Goal: Task Accomplishment & Management: Manage account settings

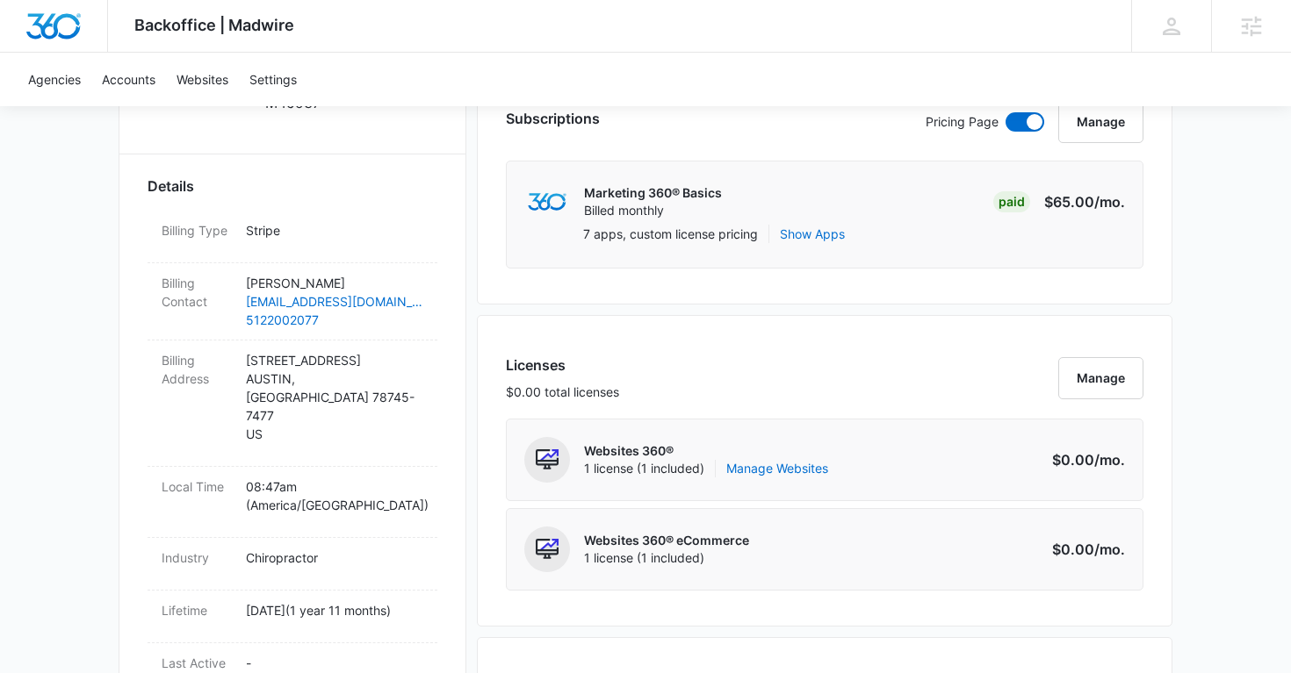
scroll to position [482, 0]
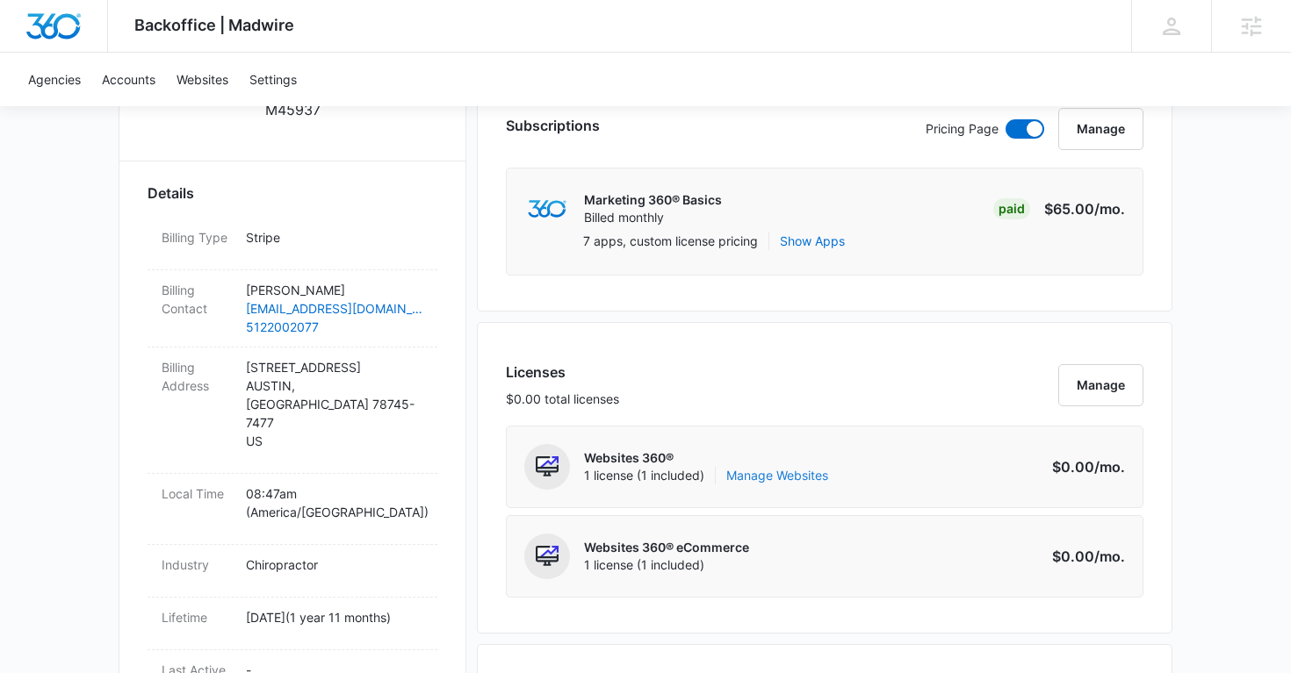
click at [754, 474] on link "Manage Websites" at bounding box center [777, 476] width 102 height 18
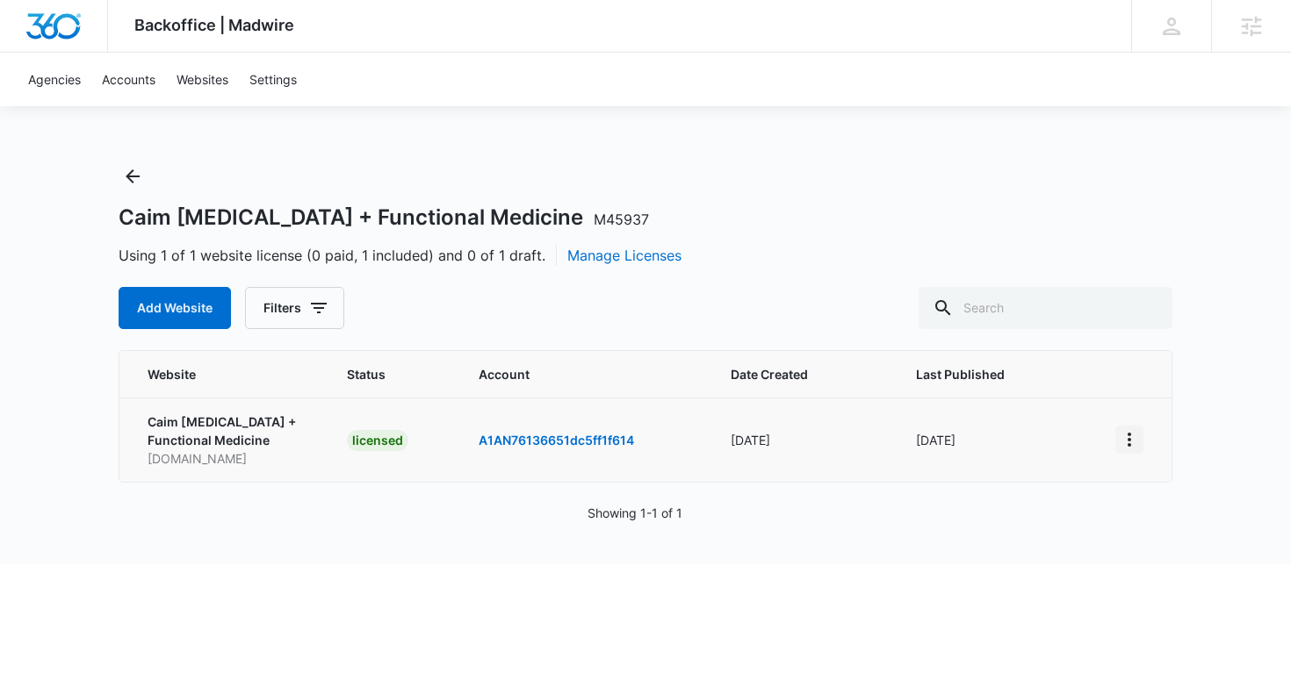
click at [1123, 438] on icon "View More" at bounding box center [1129, 439] width 21 height 21
click at [138, 176] on icon "Back" at bounding box center [133, 176] width 14 height 14
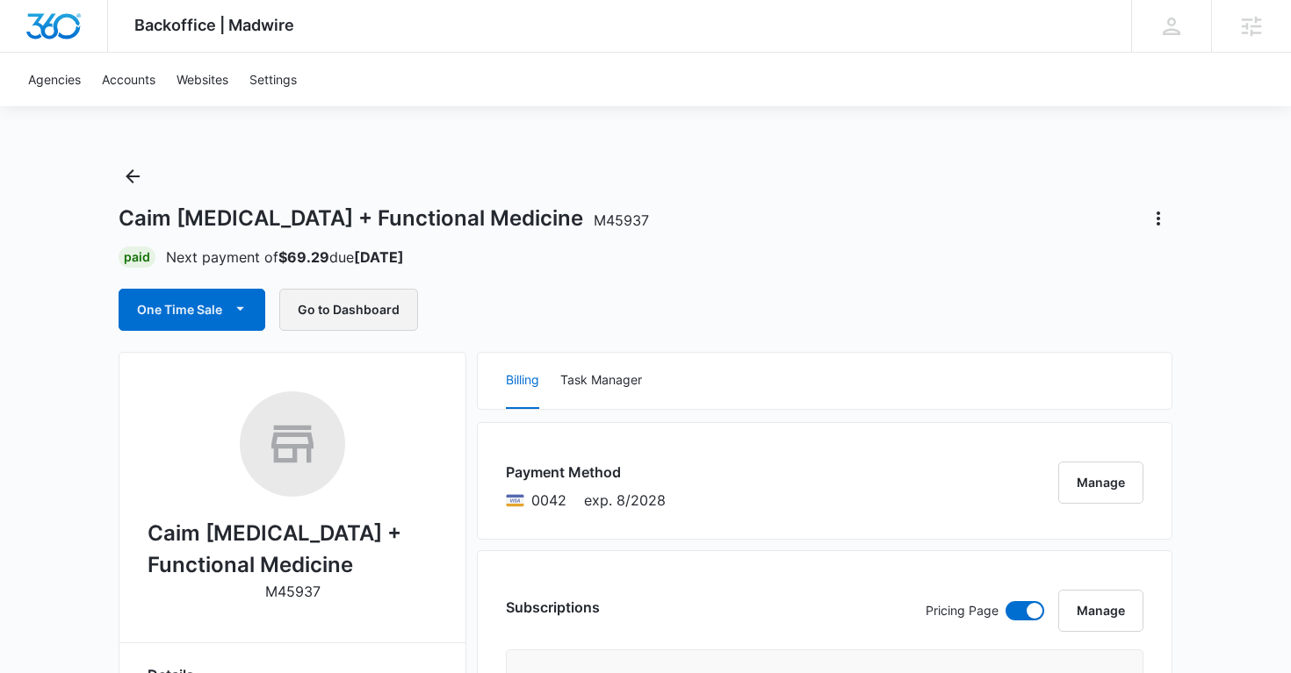
click at [366, 315] on button "Go to Dashboard" at bounding box center [348, 310] width 139 height 42
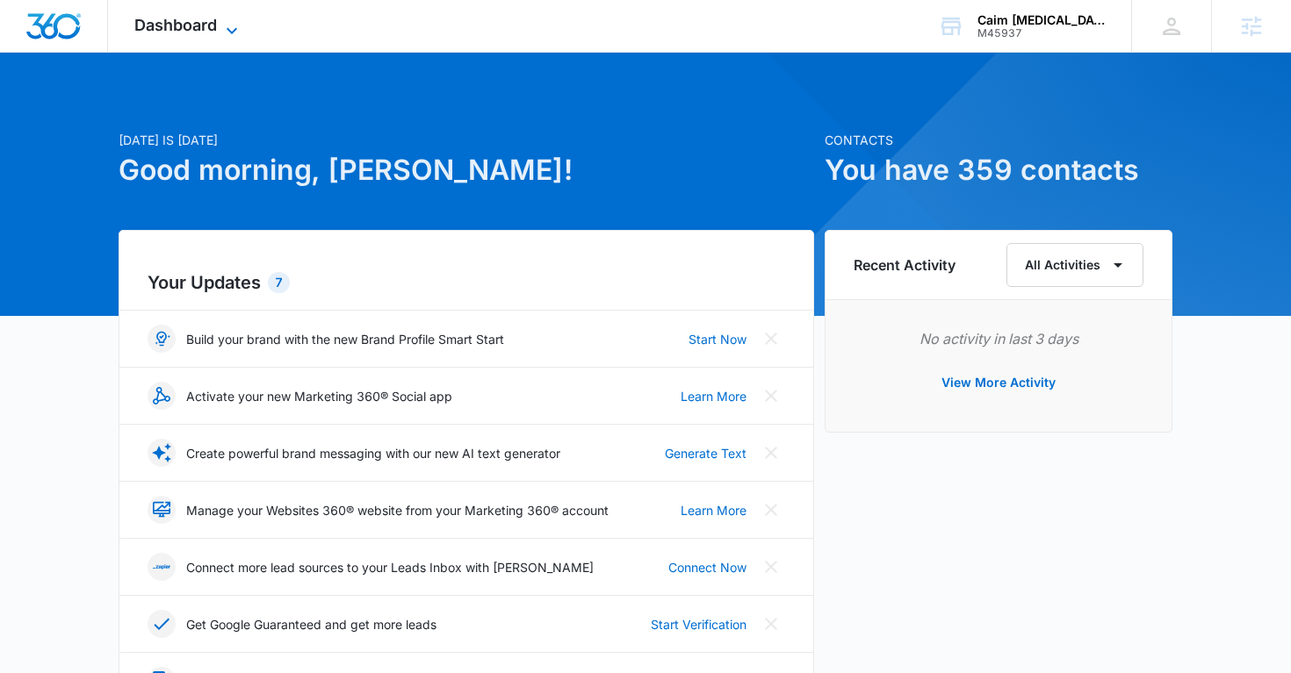
click at [212, 25] on span "Dashboard" at bounding box center [175, 25] width 83 height 18
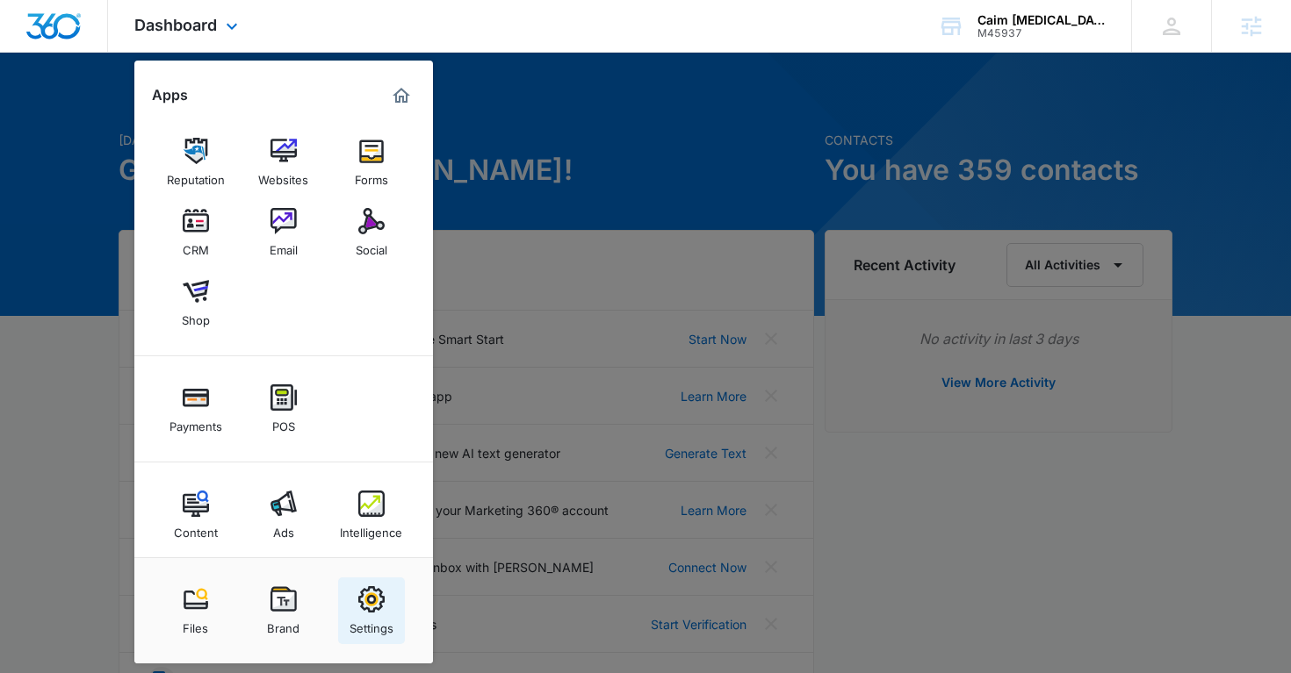
click at [369, 599] on img at bounding box center [371, 600] width 26 height 26
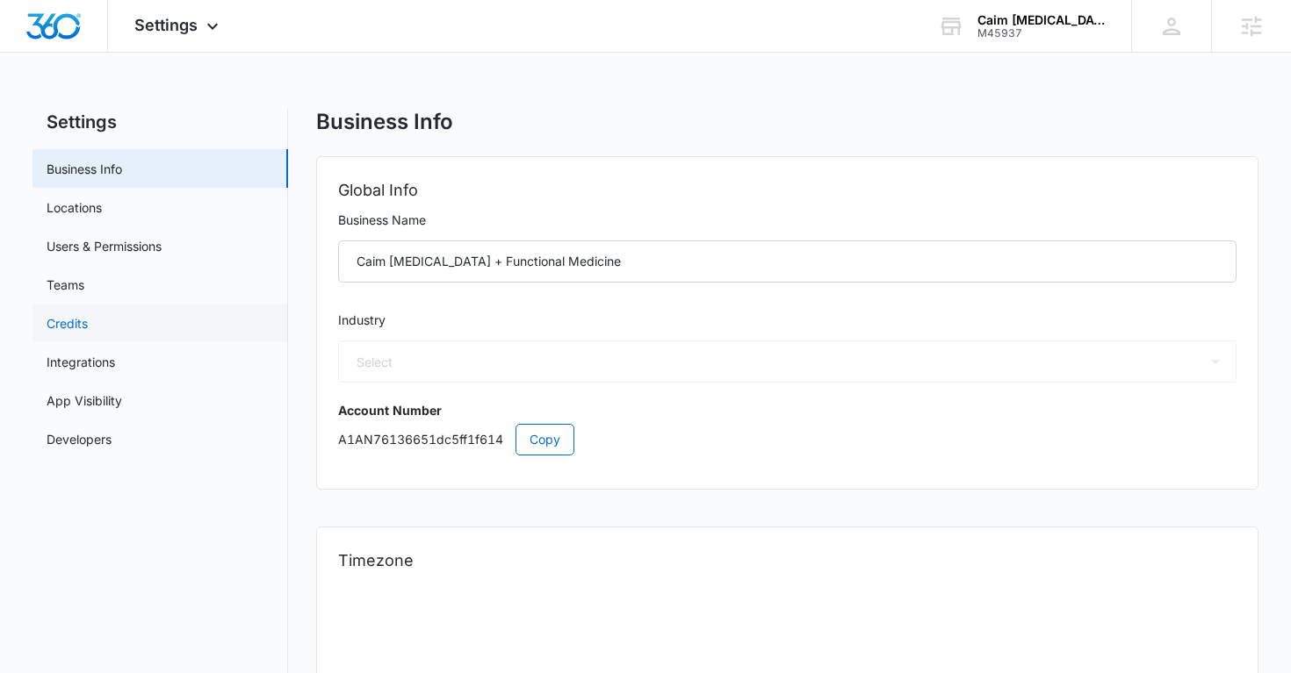
select select "16"
select select "US"
select select "America/[GEOGRAPHIC_DATA]"
click at [138, 248] on link "Users & Permissions" at bounding box center [104, 246] width 115 height 18
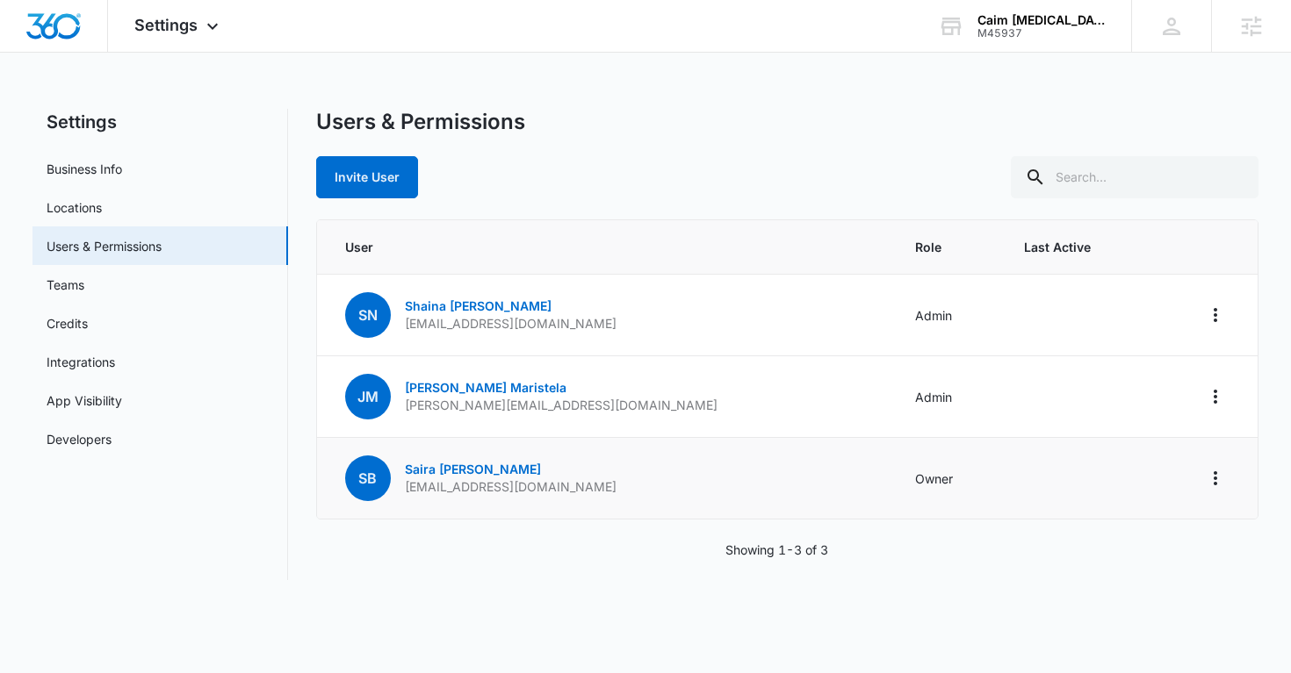
click at [470, 488] on p "[EMAIL_ADDRESS][DOMAIN_NAME]" at bounding box center [511, 488] width 212 height 18
copy p "[EMAIL_ADDRESS][DOMAIN_NAME]"
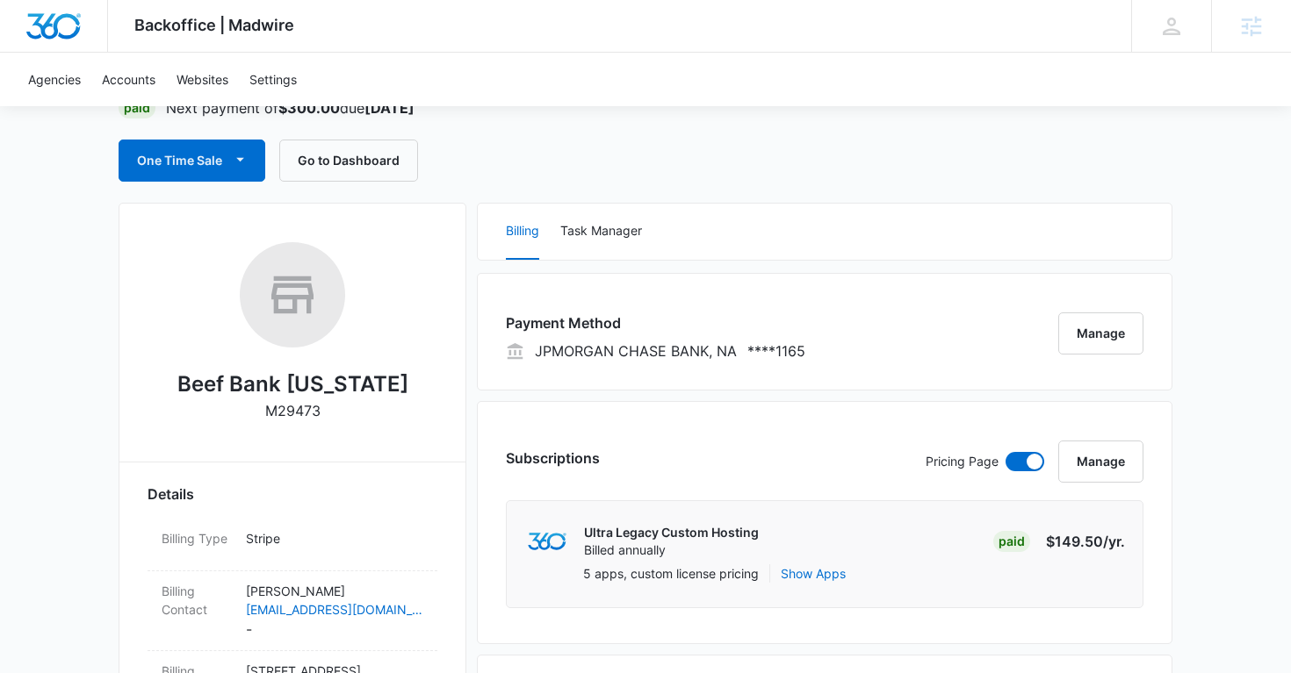
scroll to position [35, 0]
